Goal: Navigation & Orientation: Find specific page/section

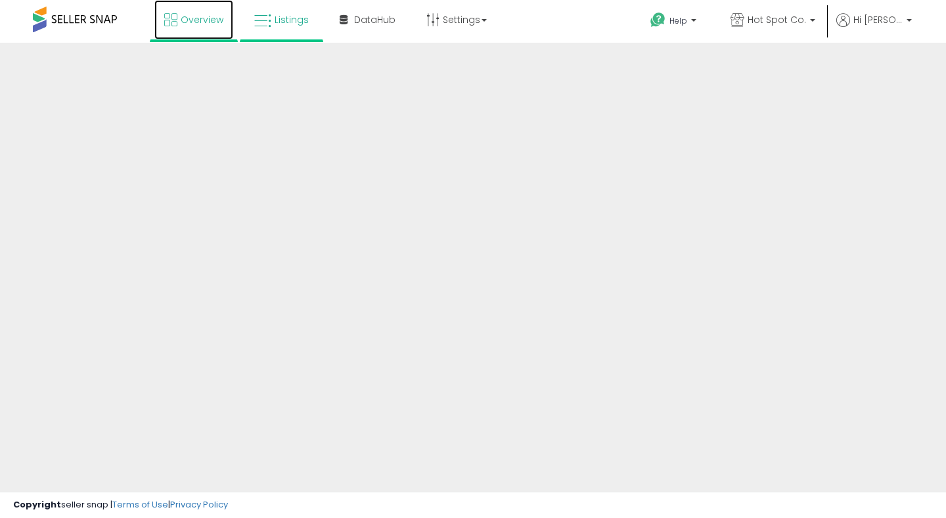
click at [198, 10] on link "Overview" at bounding box center [193, 19] width 79 height 39
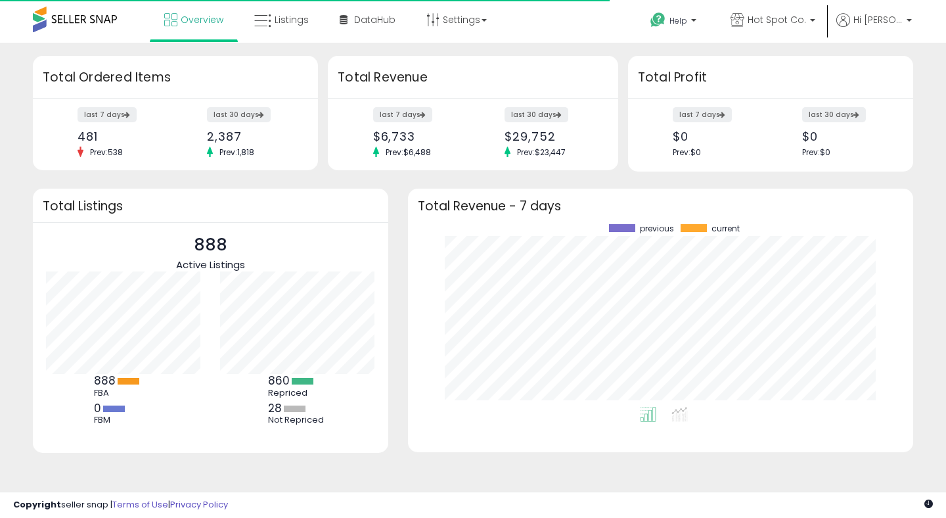
scroll to position [183, 479]
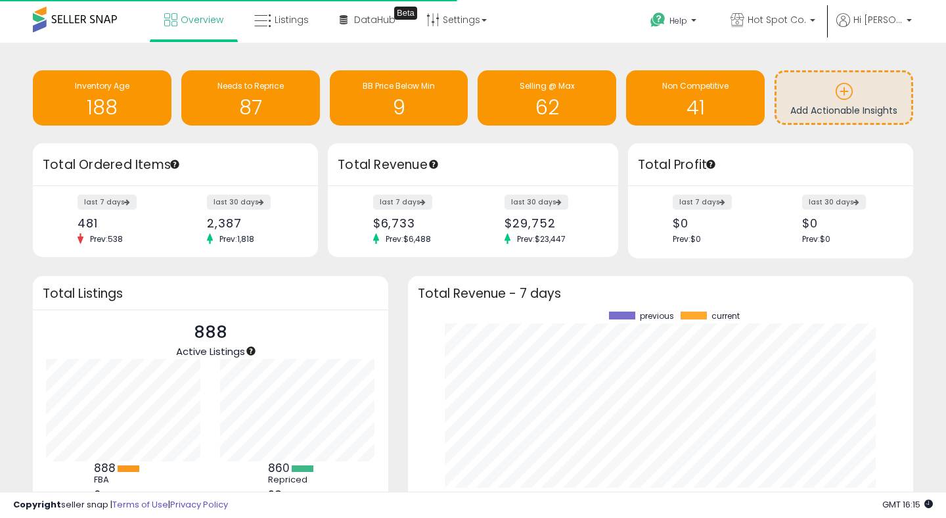
click at [541, 33] on div "Overview Listings Beta" at bounding box center [302, 28] width 624 height 56
